Goal: Task Accomplishment & Management: Use online tool/utility

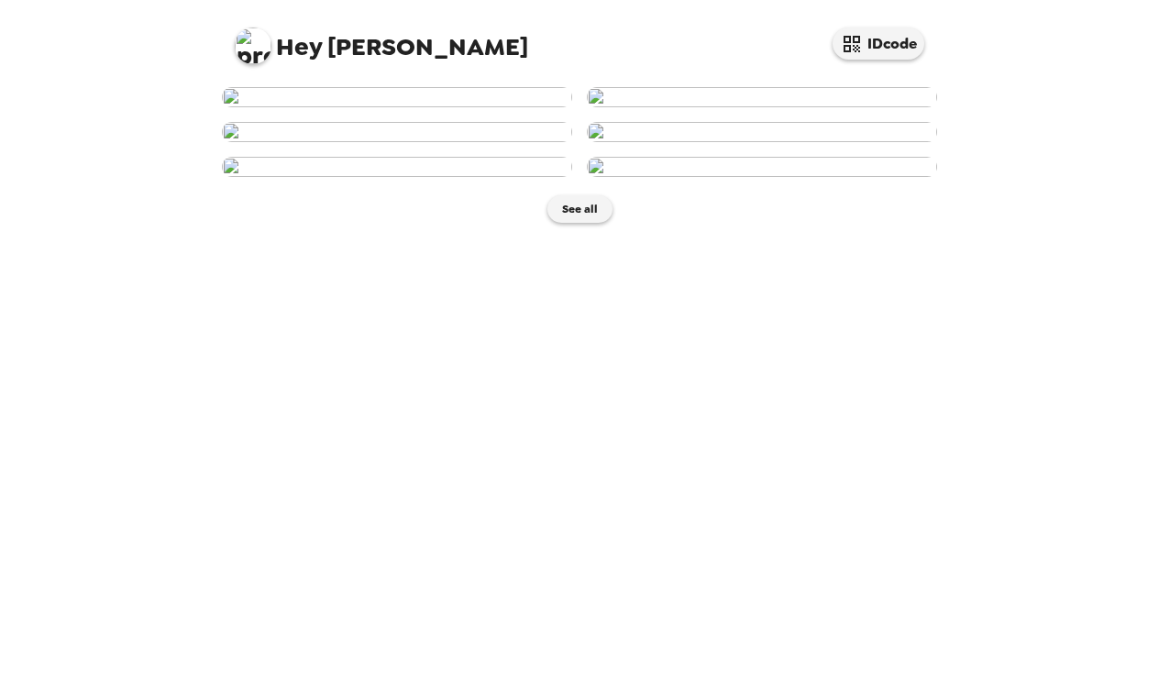
click at [724, 107] on img at bounding box center [762, 97] width 350 height 20
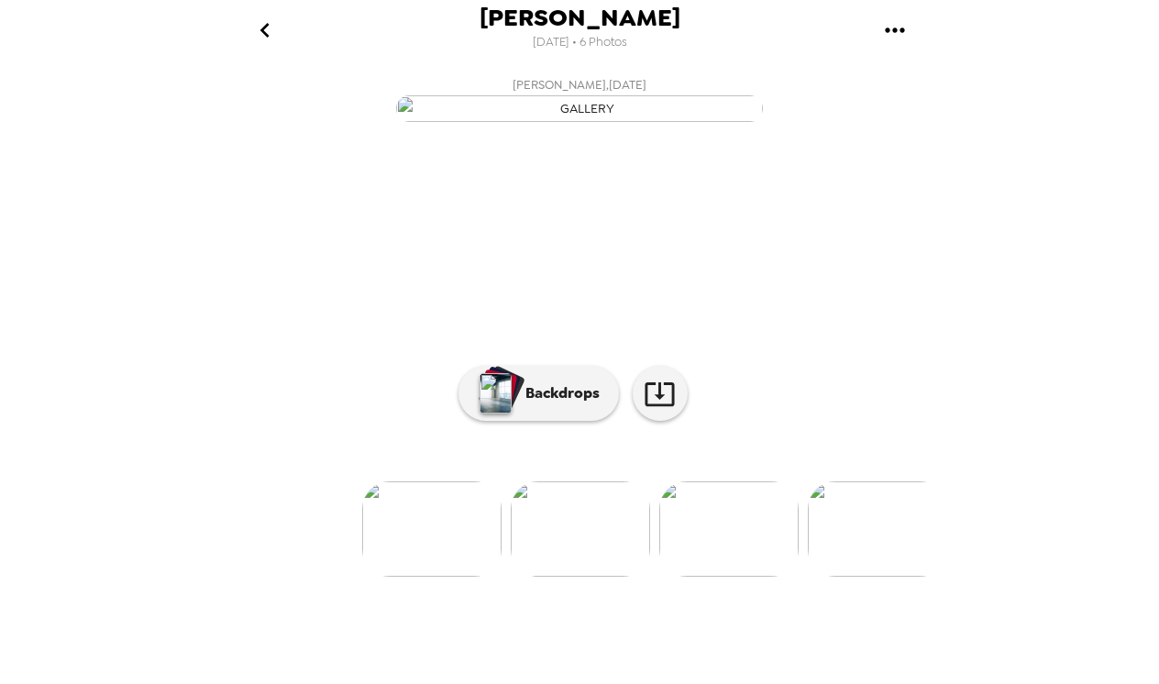
scroll to position [109, 0]
click at [659, 410] on icon at bounding box center [660, 394] width 32 height 32
